Goal: Find contact information: Find contact information

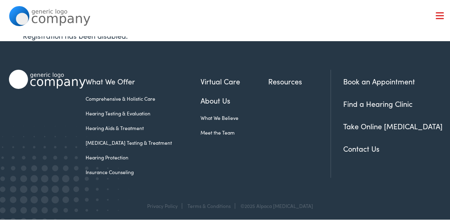
click at [436, 16] on div at bounding box center [440, 15] width 8 height 8
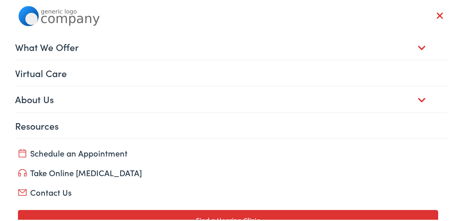
scroll to position [2, 0]
click at [58, 190] on link "Contact Us" at bounding box center [228, 190] width 420 height 11
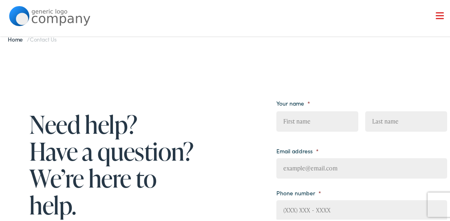
scroll to position [41, 0]
